Goal: Information Seeking & Learning: Find specific page/section

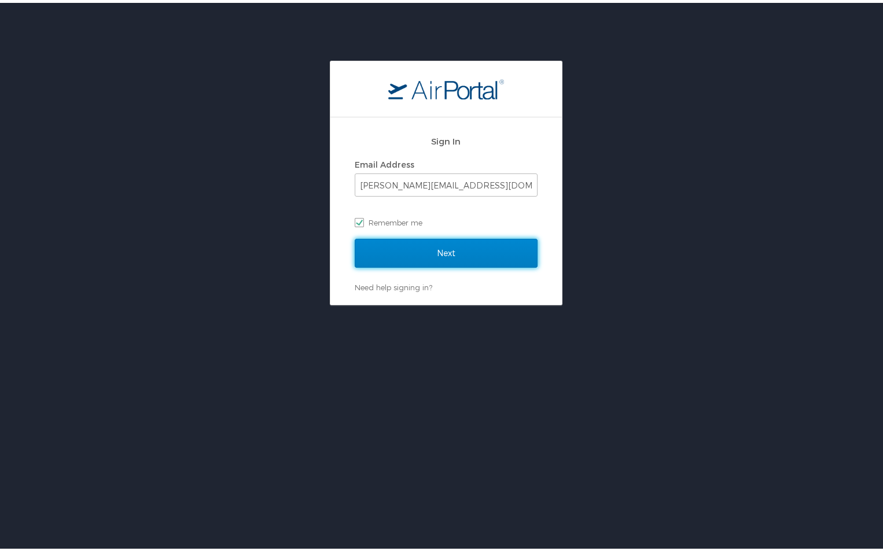
click at [444, 253] on input "Next" at bounding box center [446, 250] width 183 height 29
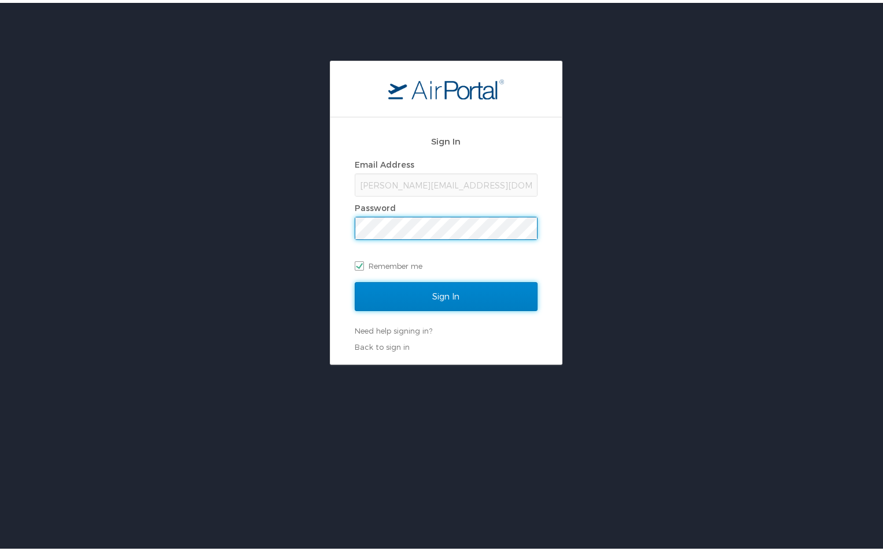
click at [449, 288] on input "Sign In" at bounding box center [446, 293] width 183 height 29
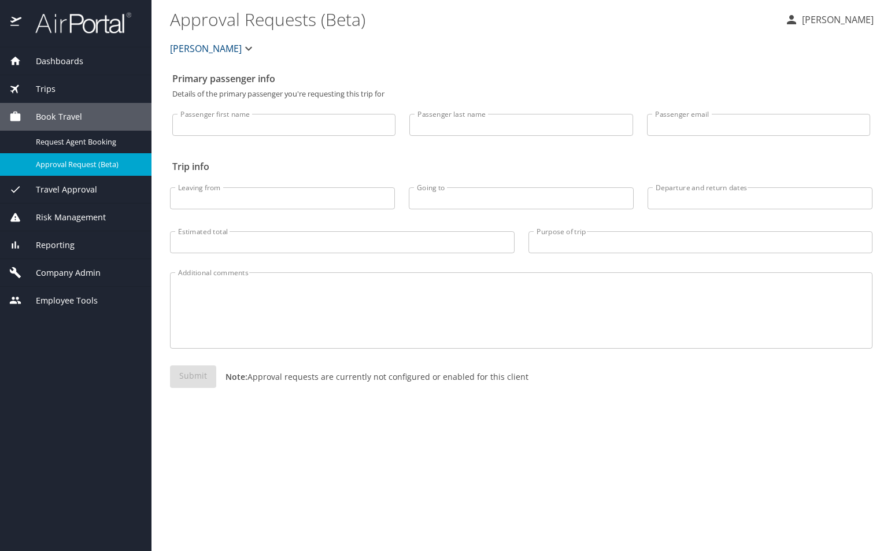
click at [58, 299] on span "Employee Tools" at bounding box center [59, 300] width 76 height 13
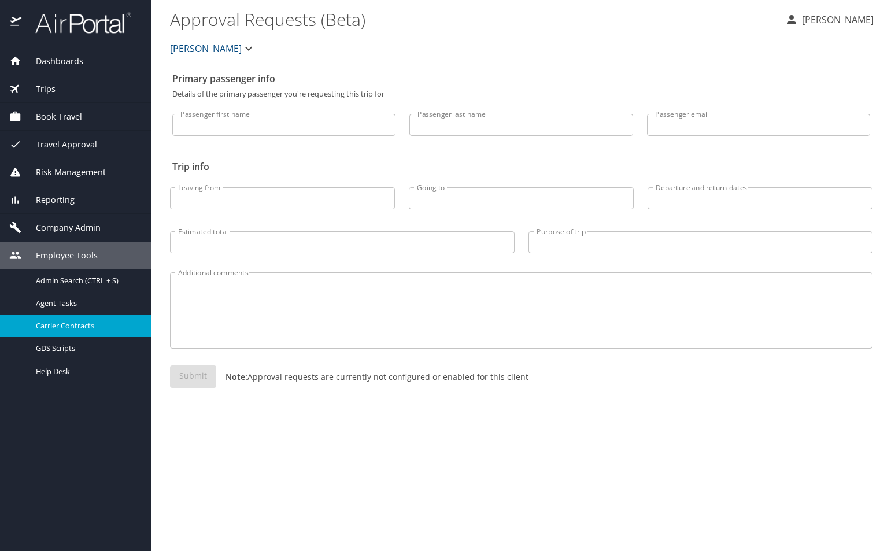
click at [55, 327] on span "Carrier Contracts" at bounding box center [87, 325] width 102 height 11
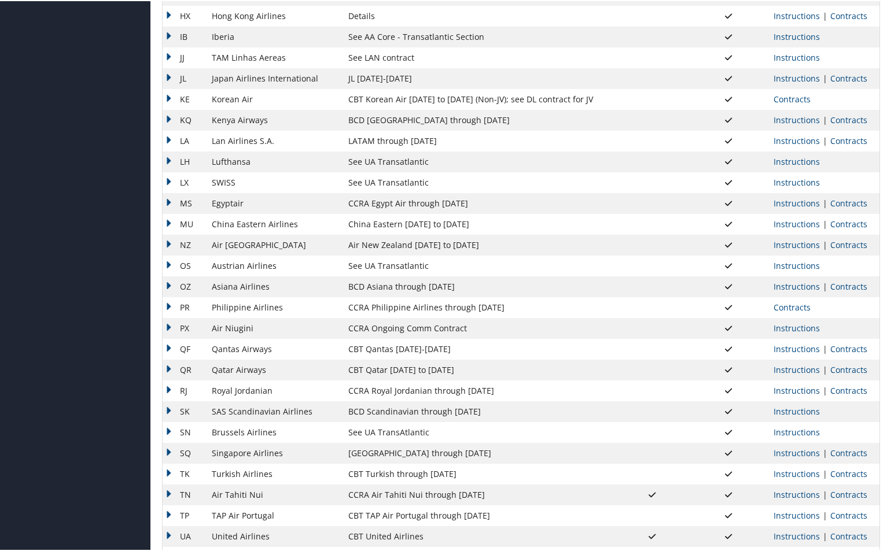
scroll to position [780, 0]
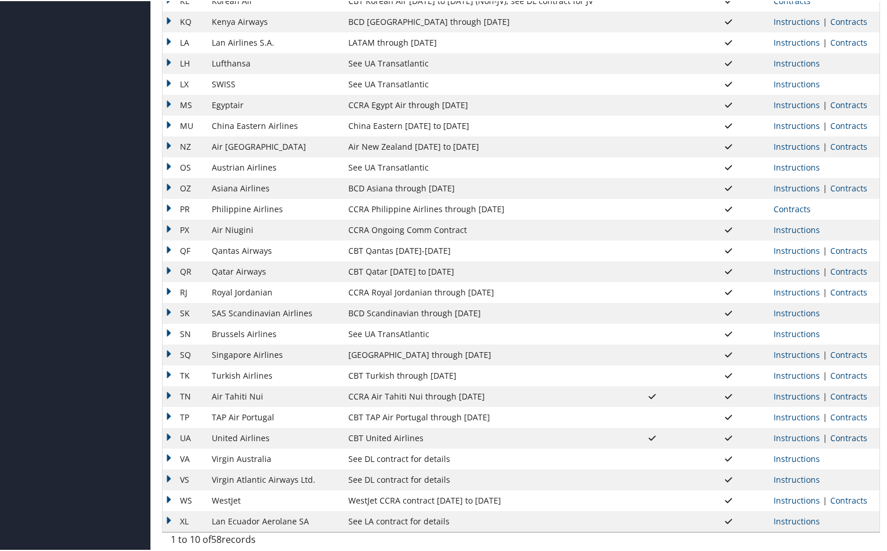
click at [837, 437] on link "Contracts" at bounding box center [848, 437] width 37 height 11
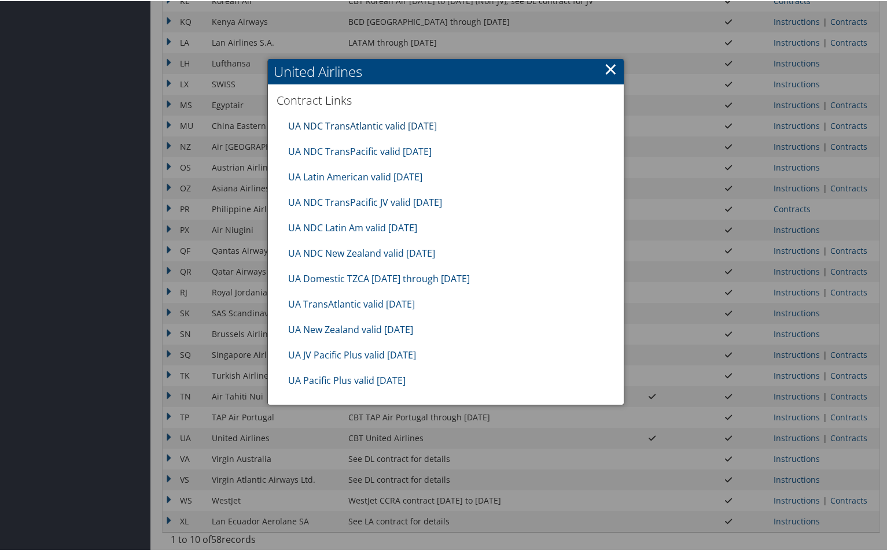
click at [362, 120] on link "UA NDC TransAtlantic valid [DATE]" at bounding box center [362, 125] width 149 height 13
click at [347, 301] on link "UA TransAtlantic valid [DATE]" at bounding box center [351, 303] width 127 height 13
